Goal: Information Seeking & Learning: Understand process/instructions

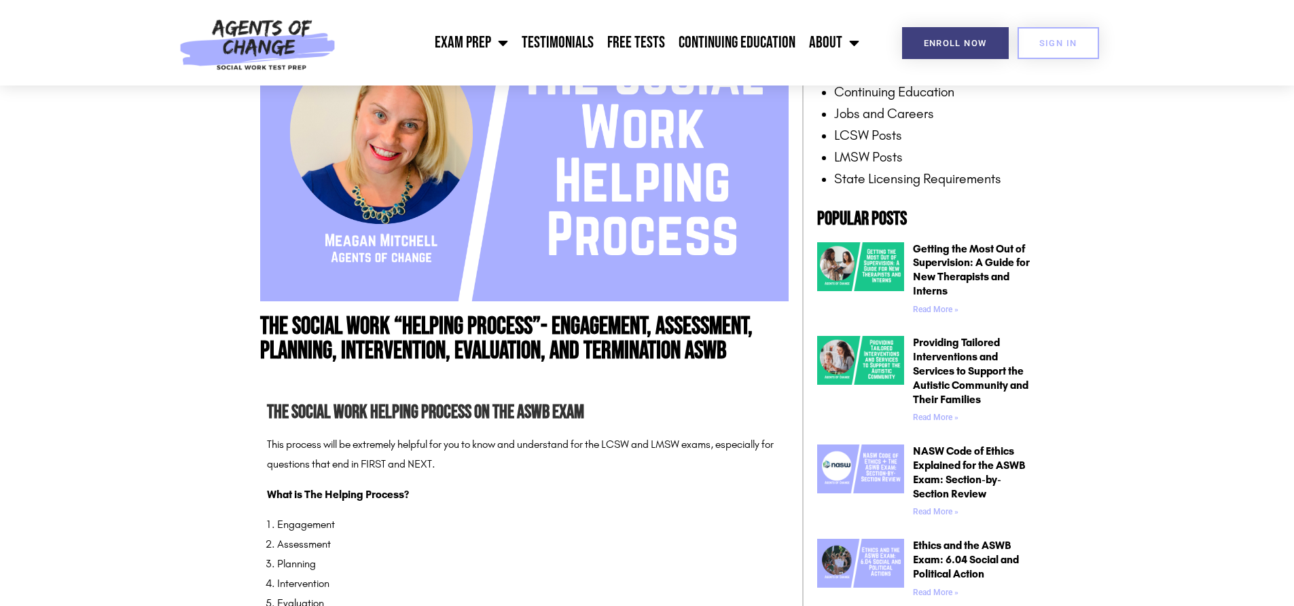
scroll to position [475, 0]
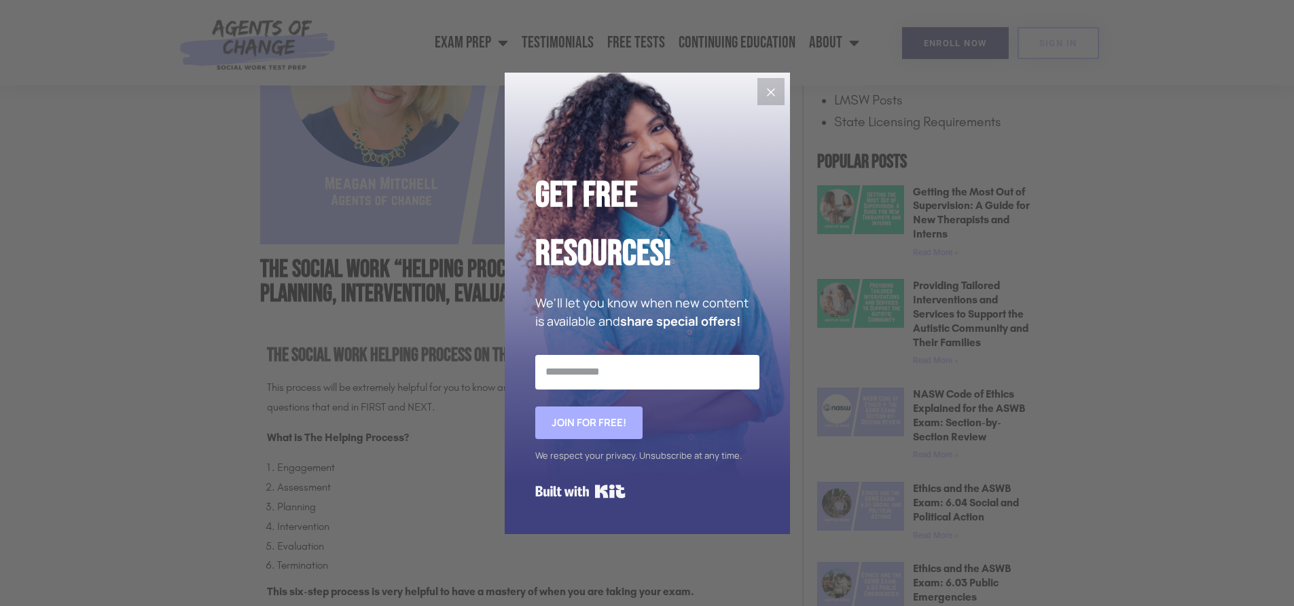
click at [771, 95] on icon "Close" at bounding box center [771, 92] width 16 height 16
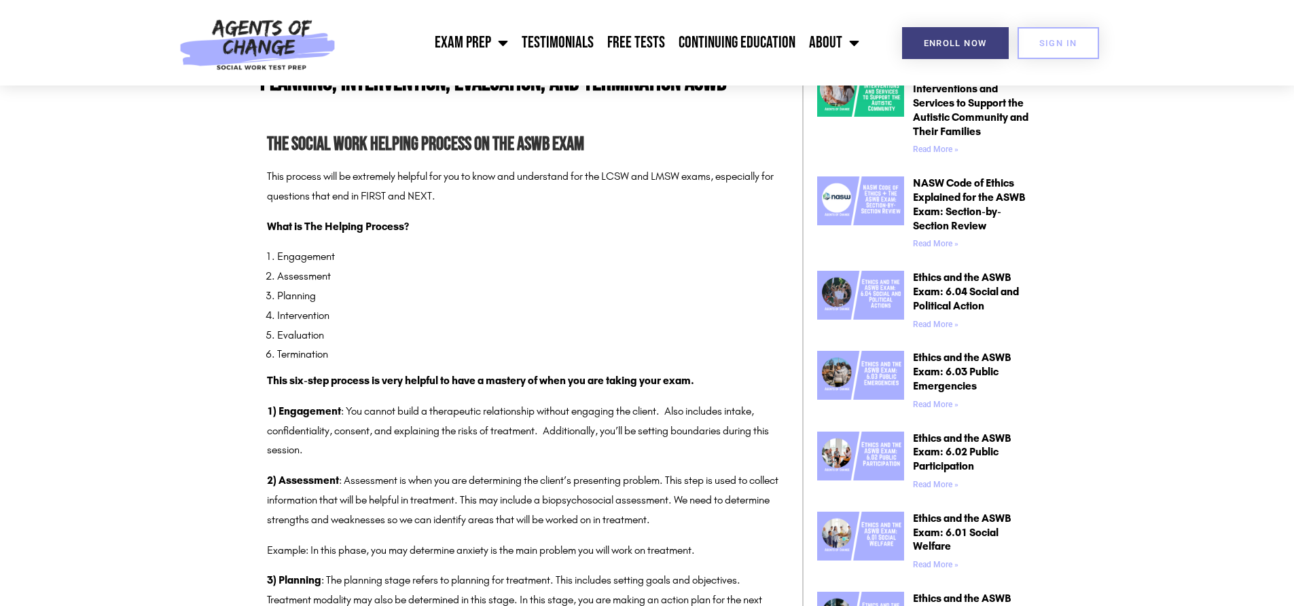
scroll to position [747, 0]
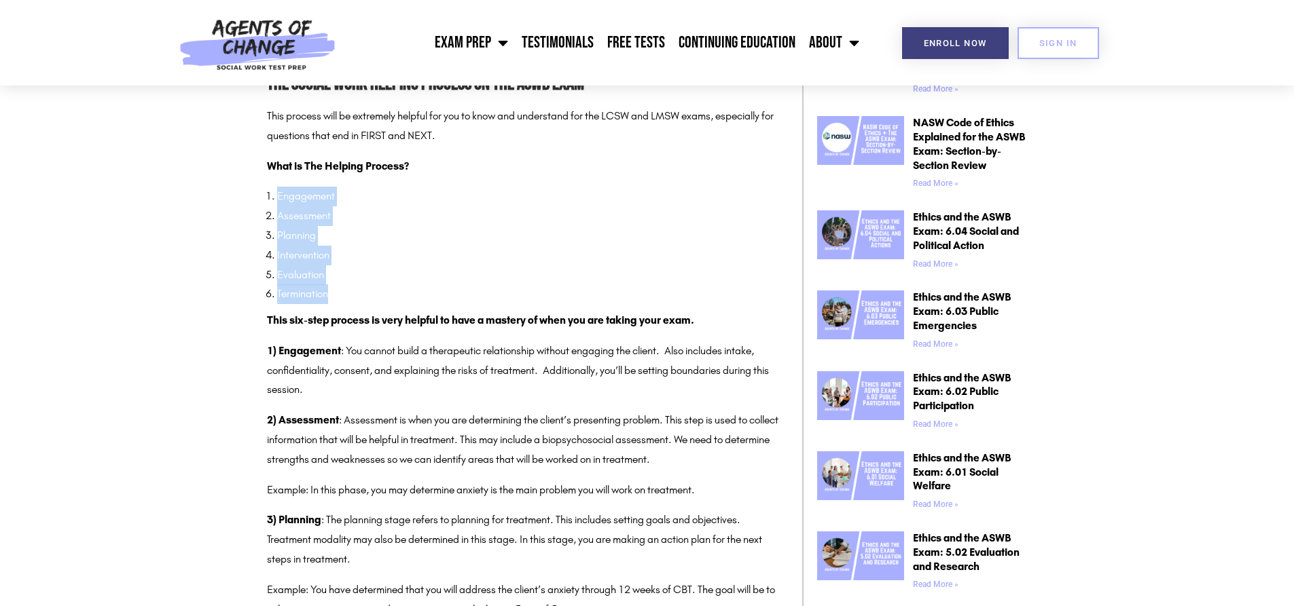
drag, startPoint x: 337, startPoint y: 299, endPoint x: 277, endPoint y: 198, distance: 117.5
click at [277, 198] on ol "Engagement Assessment Planning Intervention Evaluation Termination" at bounding box center [529, 245] width 505 height 117
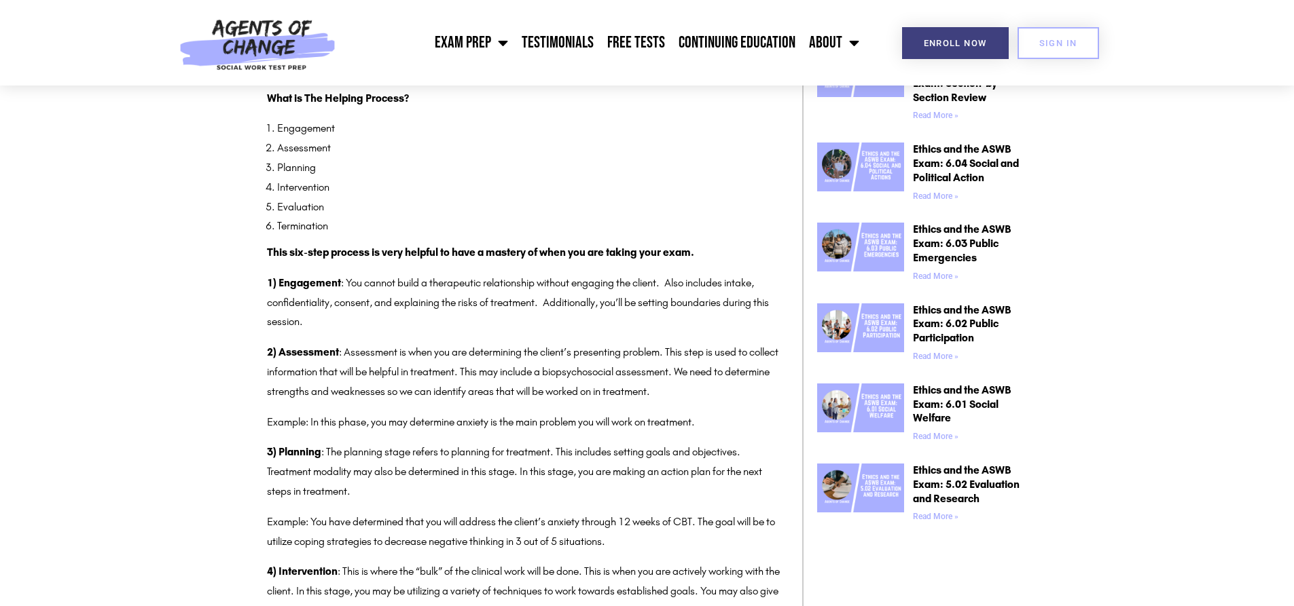
click at [391, 314] on p "1) Engagement : You cannot build a therapeutic relationship without engaging th…" at bounding box center [524, 303] width 515 height 58
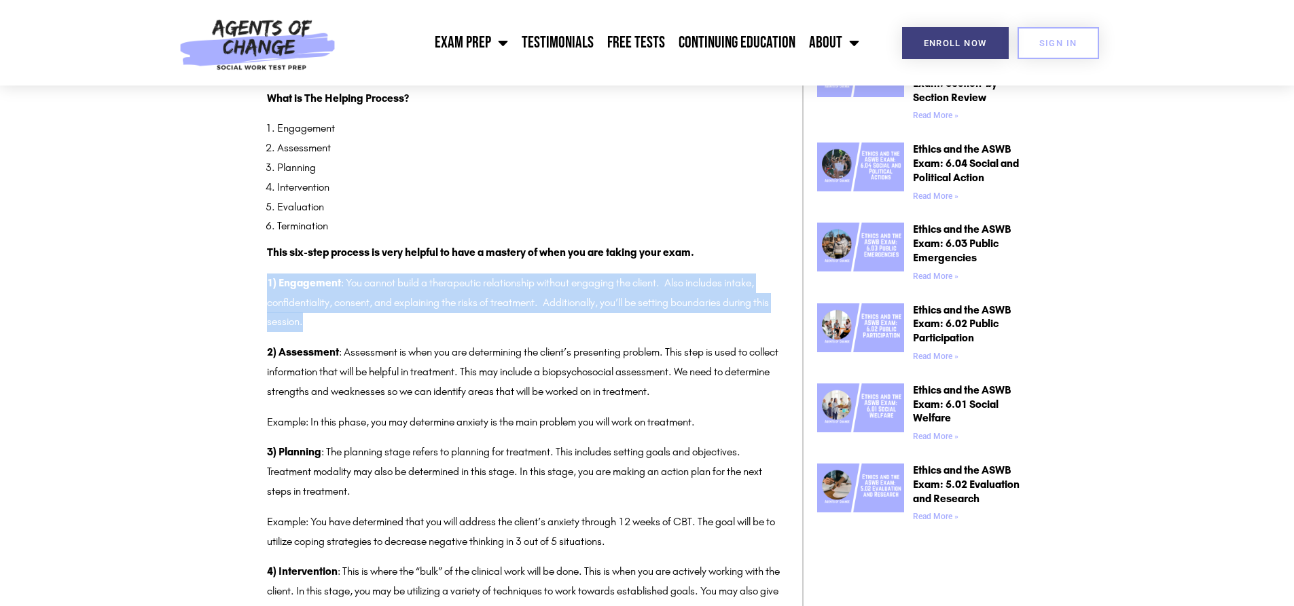
drag, startPoint x: 244, startPoint y: 283, endPoint x: 388, endPoint y: 313, distance: 147.0
click at [388, 313] on section "The Social Work “Helping Process”- Engagement, Assessment, Planning, Interventi…" at bounding box center [647, 594] width 1294 height 2040
click at [380, 316] on p "1) Engagement : You cannot build a therapeutic relationship without engaging th…" at bounding box center [524, 303] width 515 height 58
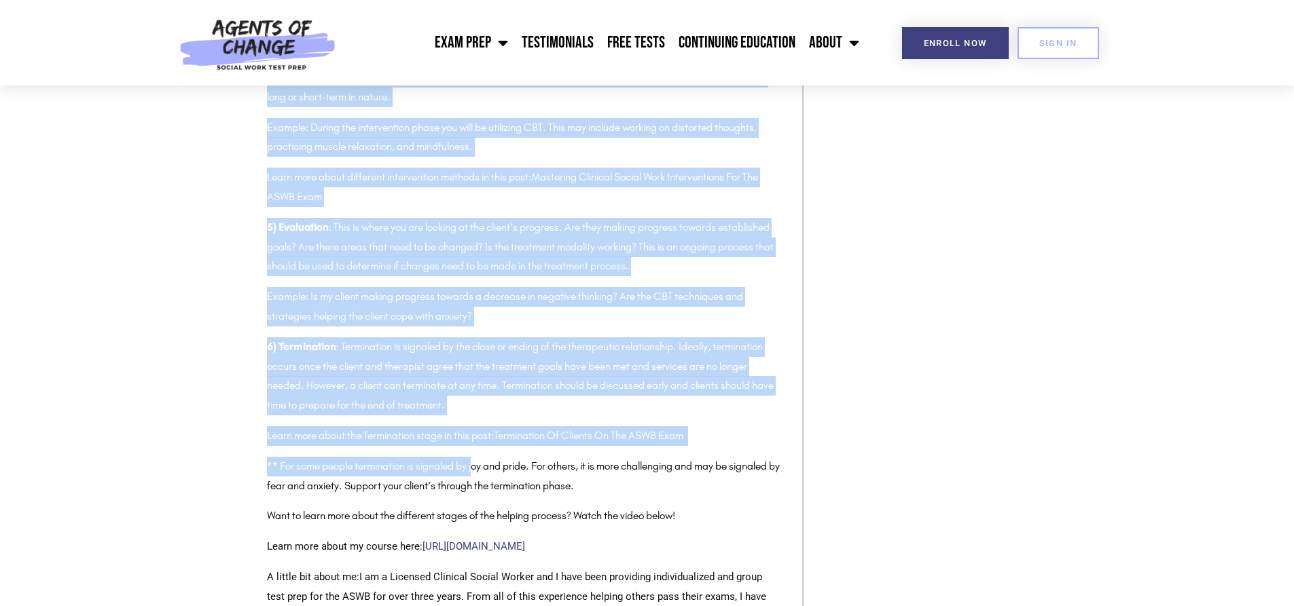
scroll to position [1358, 0]
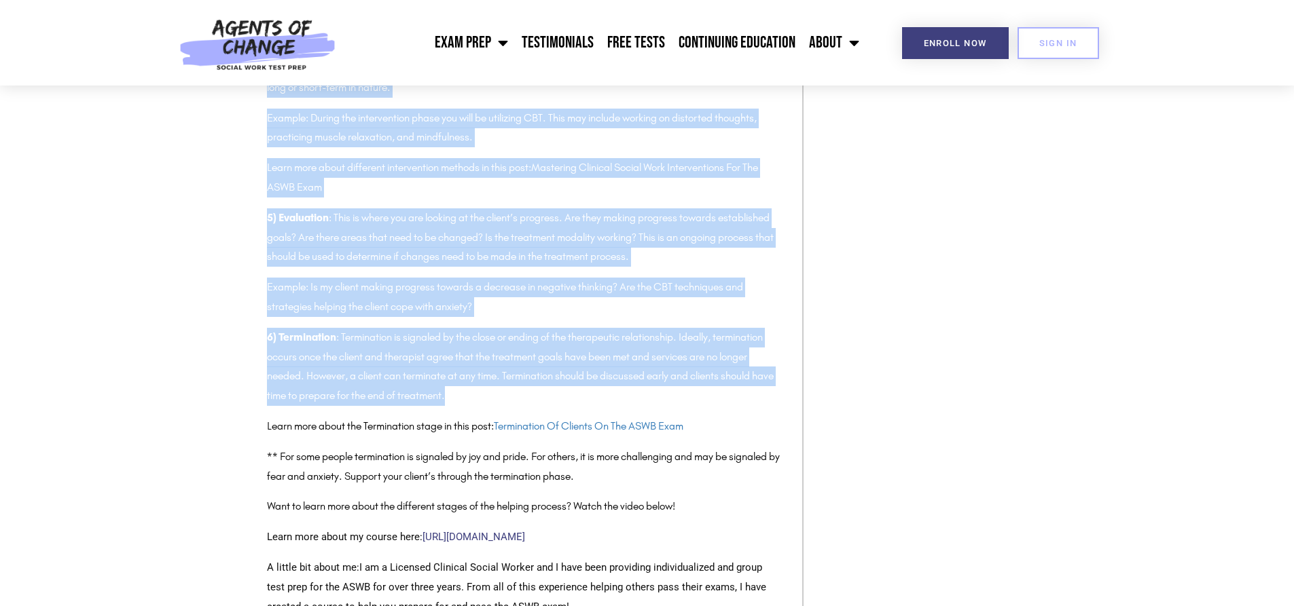
drag, startPoint x: 251, startPoint y: 290, endPoint x: 511, endPoint y: 391, distance: 279.7
click at [511, 391] on section "The Social Work “Helping Process”- Engagement, Assessment, Planning, Interventi…" at bounding box center [647, 51] width 1294 height 2040
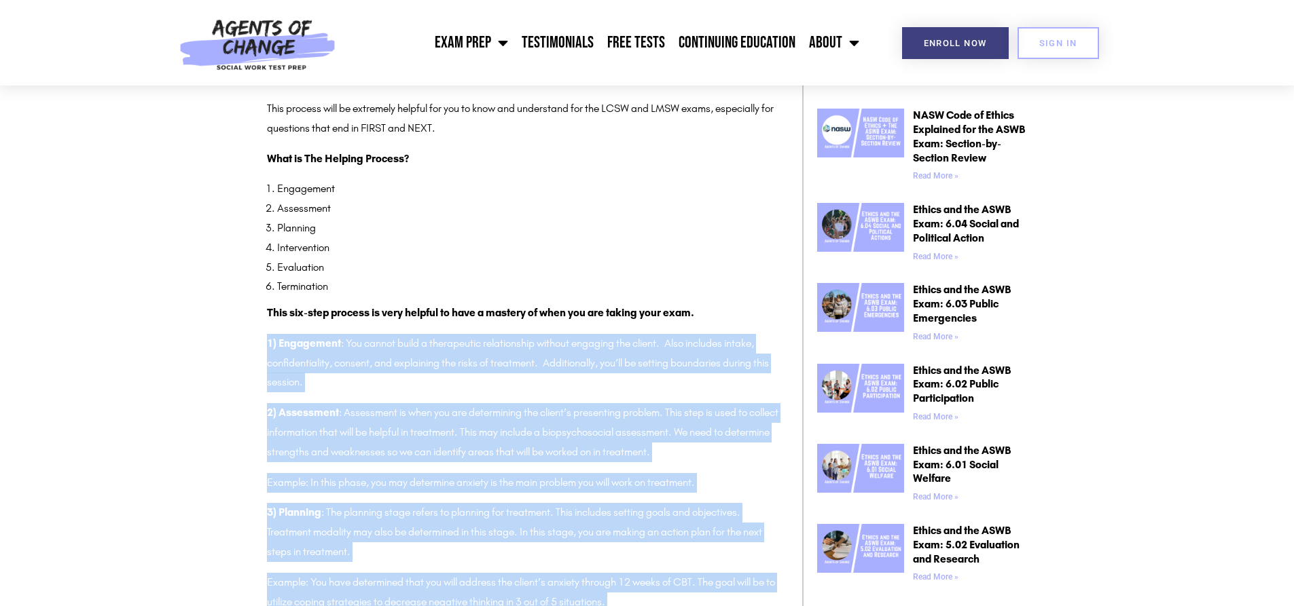
scroll to position [679, 0]
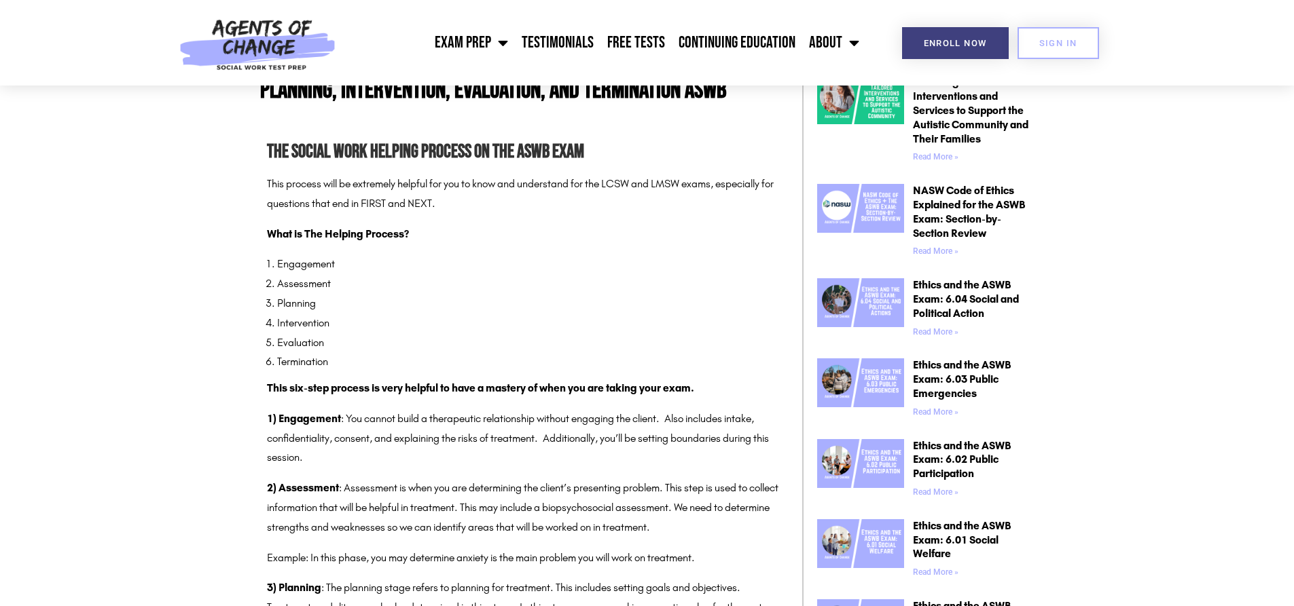
click at [362, 344] on li "Evaluation" at bounding box center [529, 343] width 505 height 20
drag, startPoint x: 353, startPoint y: 363, endPoint x: 263, endPoint y: 258, distance: 138.3
copy ol "Engagement Assessment Planning Intervention Evaluation Termination"
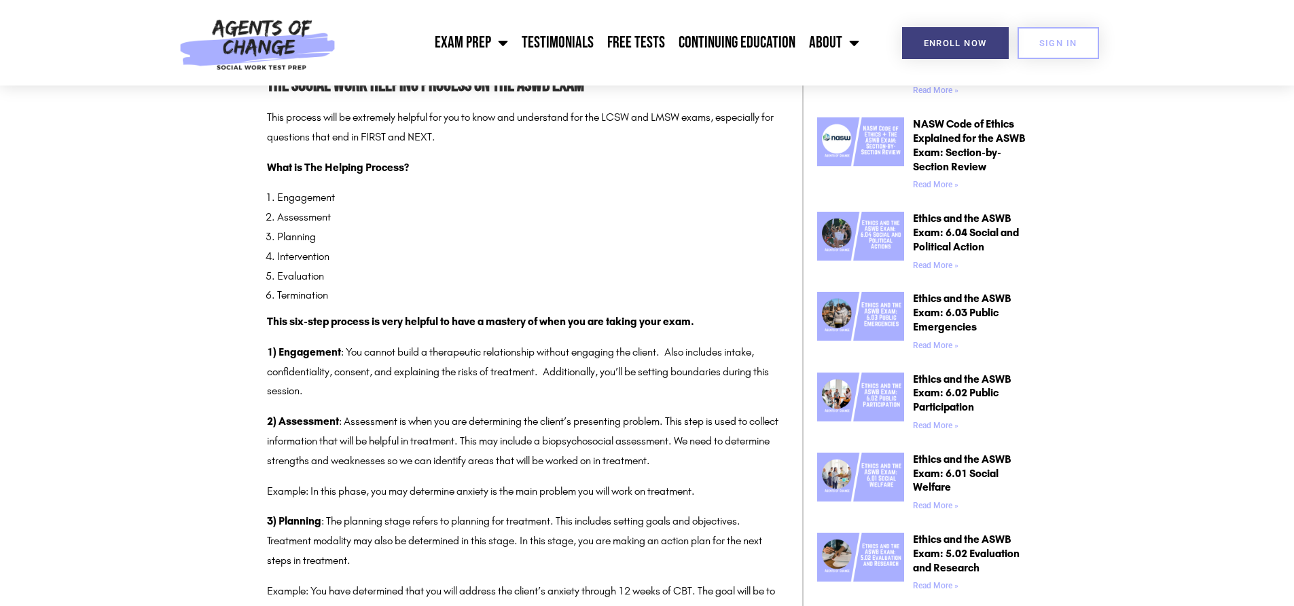
scroll to position [951, 0]
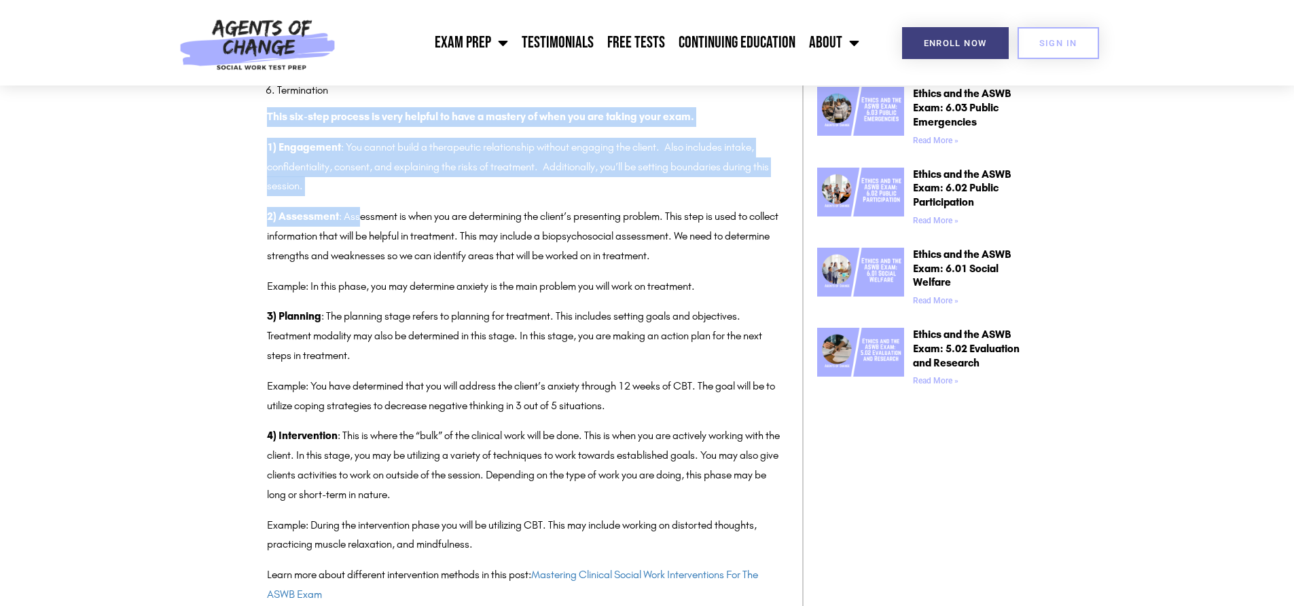
drag, startPoint x: 260, startPoint y: 126, endPoint x: 362, endPoint y: 197, distance: 124.3
click at [362, 197] on div "The Social Work Helping Process on the ASWB Exam This process will be extremely…" at bounding box center [524, 553] width 528 height 1416
click at [362, 197] on div "The Social Work Helping Process on the ASWB Exam This process will be extremely…" at bounding box center [524, 560] width 515 height 1389
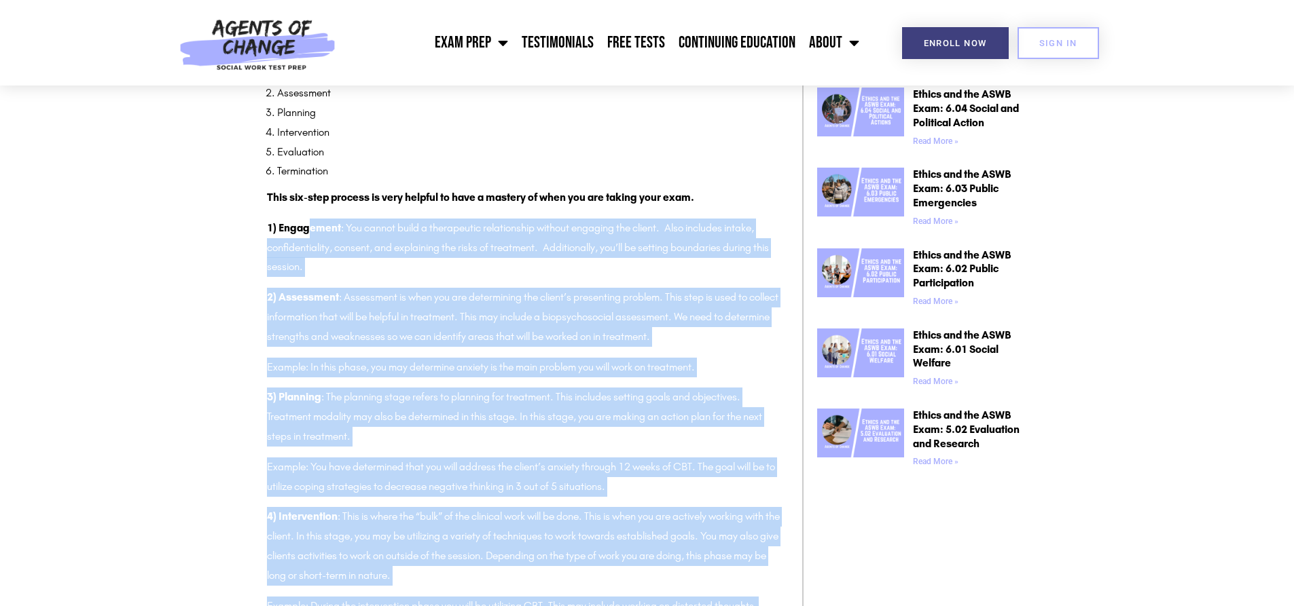
scroll to position [815, 0]
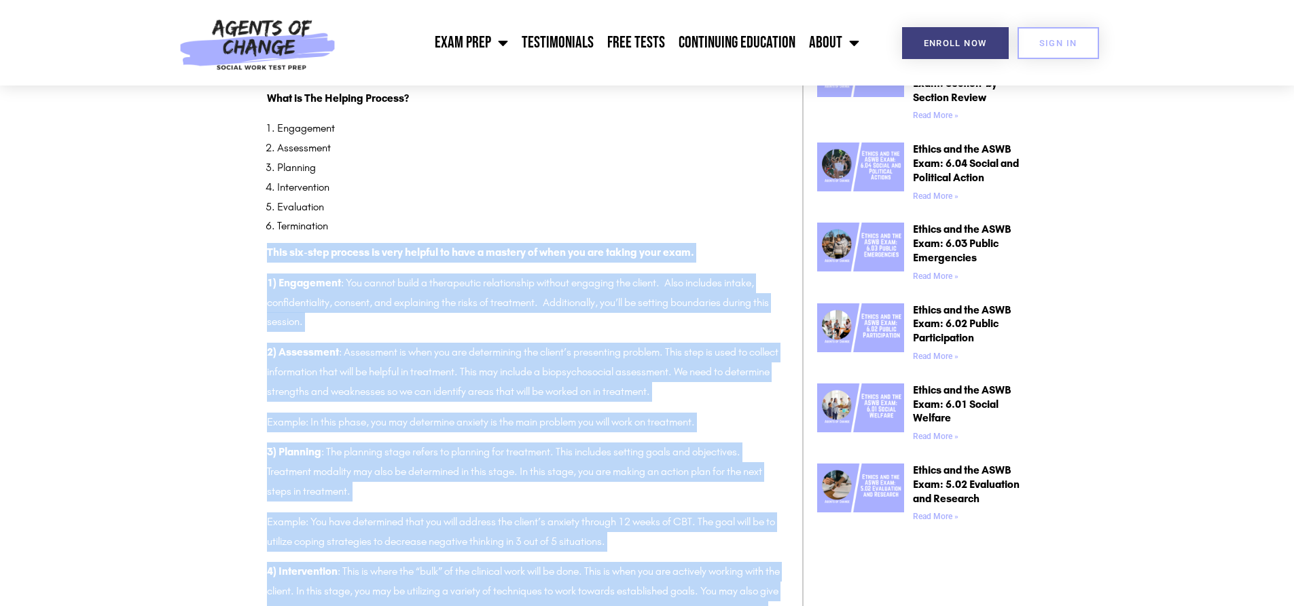
drag, startPoint x: 531, startPoint y: 399, endPoint x: 253, endPoint y: 260, distance: 310.7
click at [253, 260] on section "The Social Work “Helping Process”- Engagement, Assessment, Planning, Interventi…" at bounding box center [647, 594] width 1294 height 2040
copy div "Lore ips-dolo sitamet co adip elitsed do eius t incidid ut labo etd mag aliqua …"
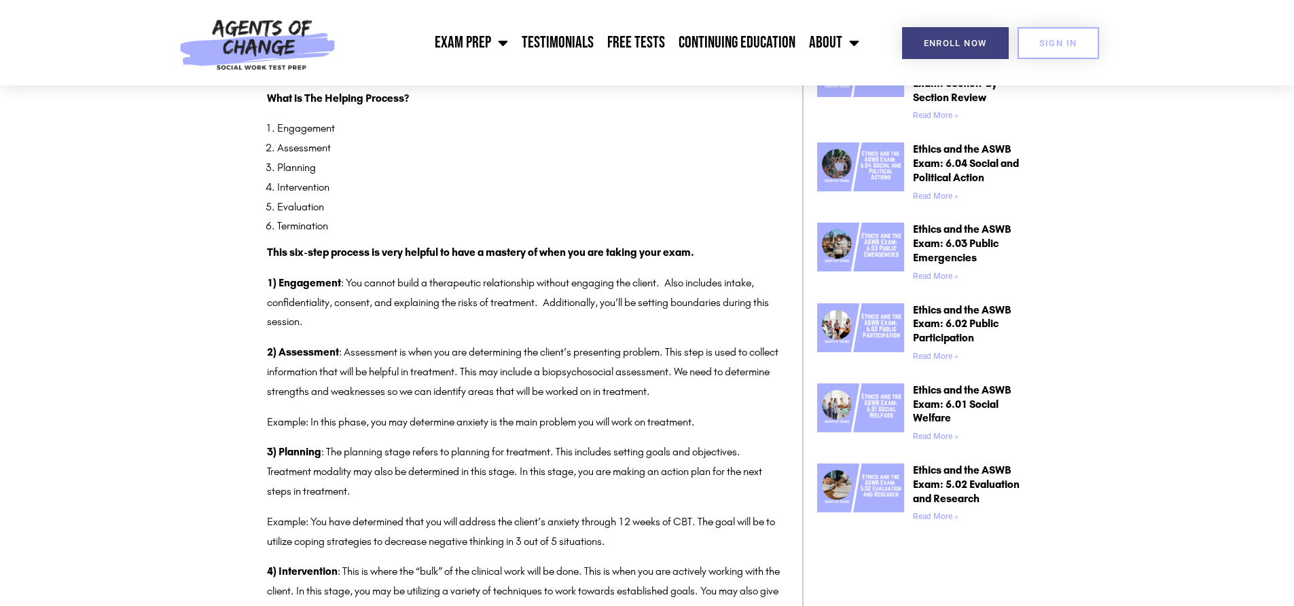
click at [481, 178] on li "Intervention" at bounding box center [529, 188] width 505 height 20
